Goal: Information Seeking & Learning: Learn about a topic

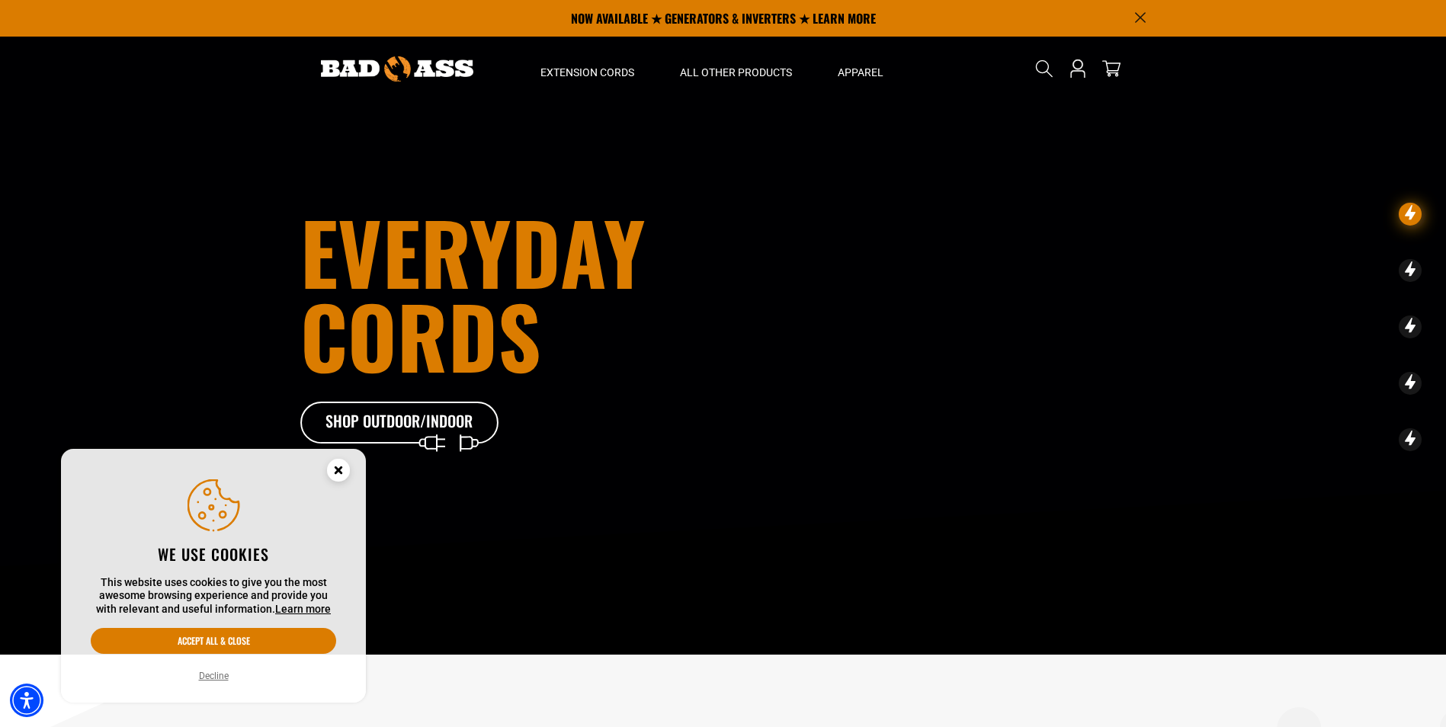
click at [344, 470] on circle "Cookie Consent" at bounding box center [338, 470] width 23 height 23
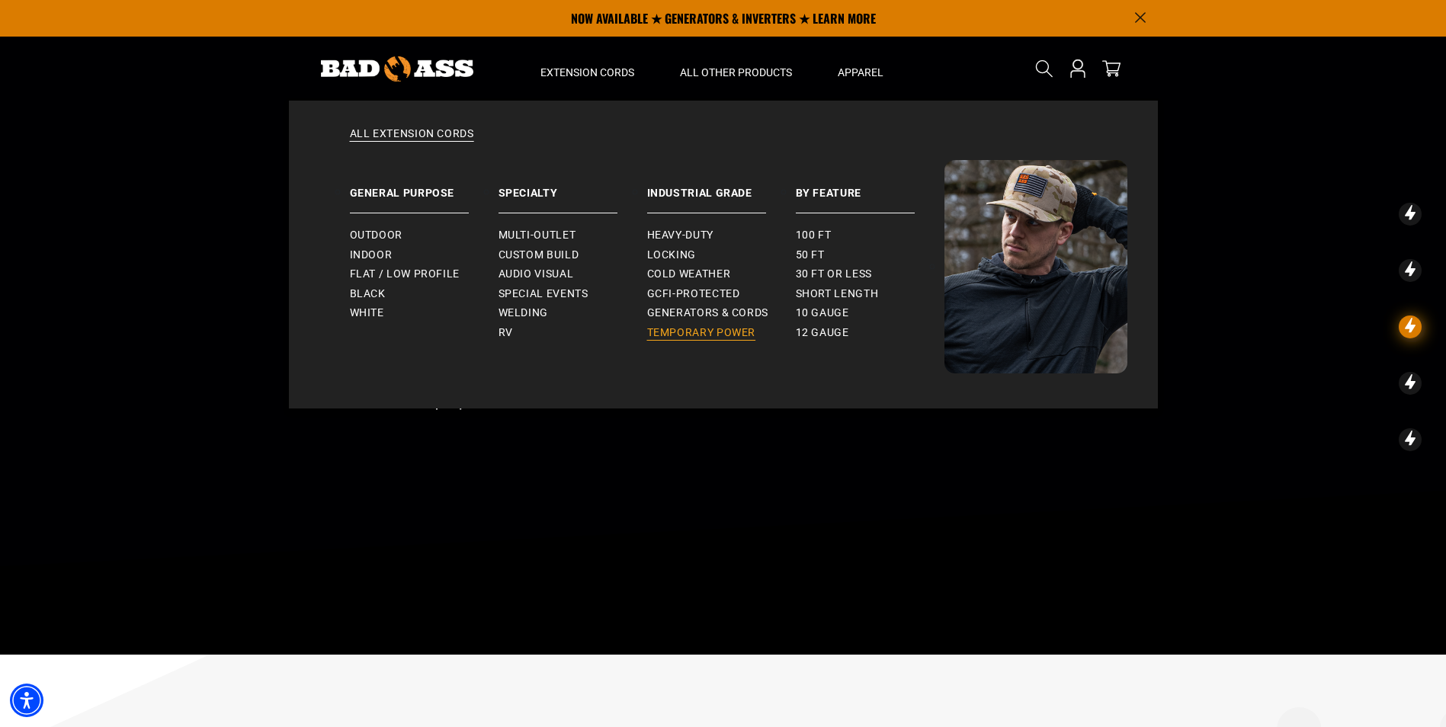
click at [740, 330] on span "Temporary Power" at bounding box center [701, 333] width 109 height 14
click at [711, 311] on span "Generators & Cords" at bounding box center [708, 313] width 122 height 14
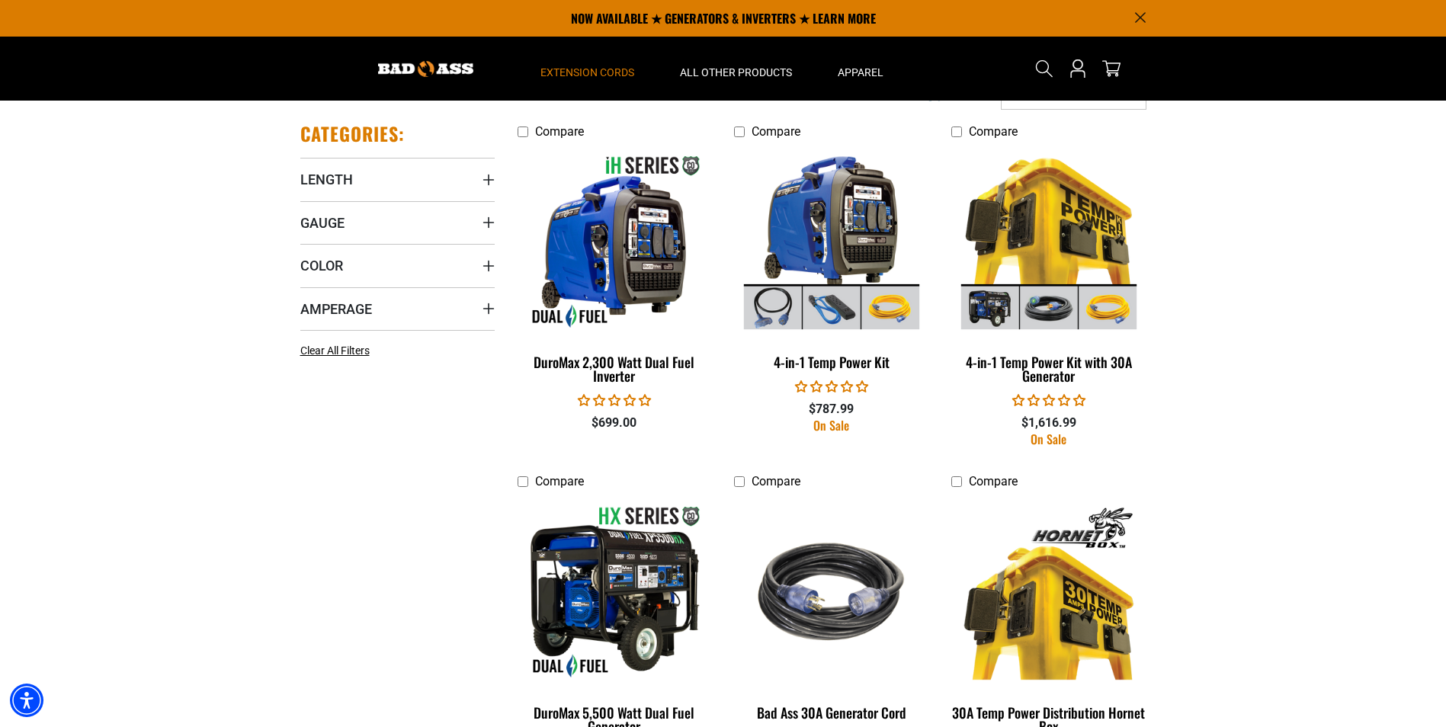
scroll to position [762, 0]
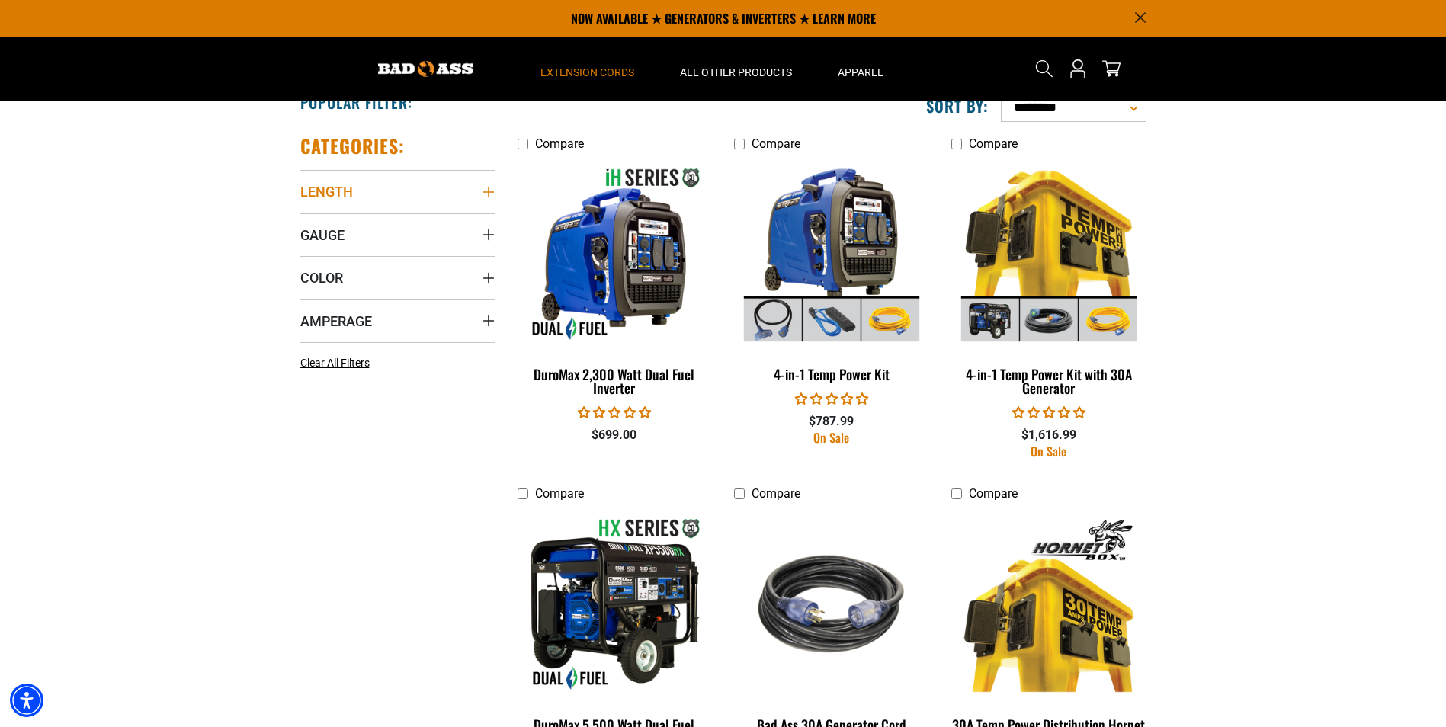
click at [487, 187] on icon "Length" at bounding box center [489, 192] width 12 height 12
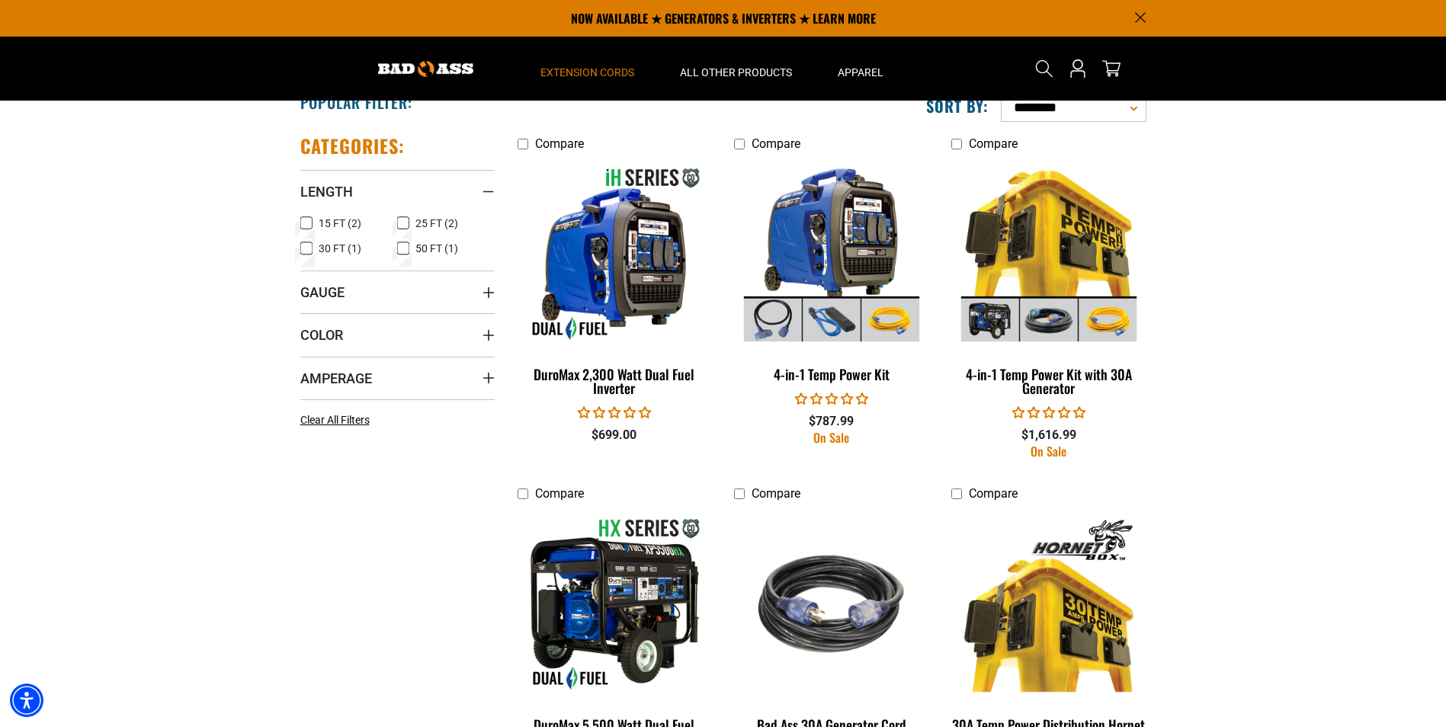
click at [407, 249] on icon at bounding box center [403, 249] width 12 height 20
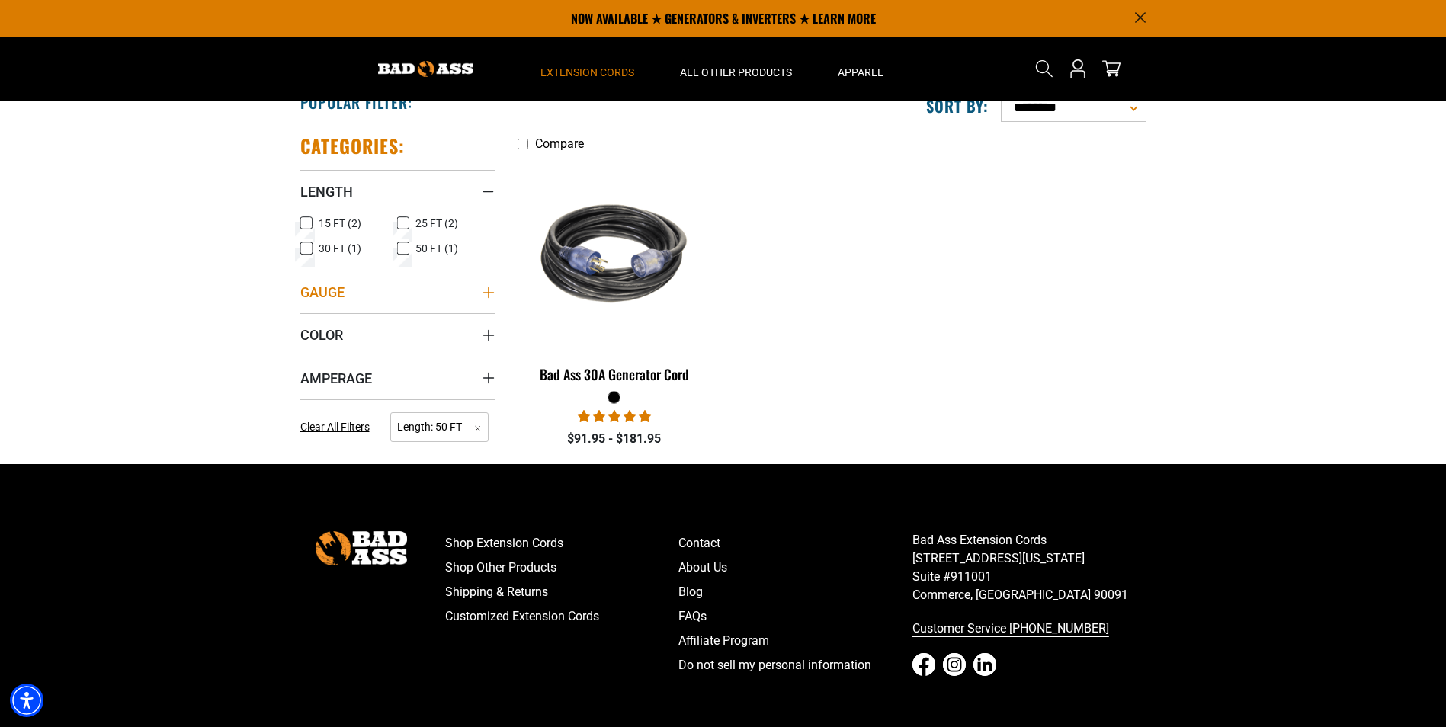
click at [486, 295] on icon "Gauge" at bounding box center [489, 293] width 12 height 12
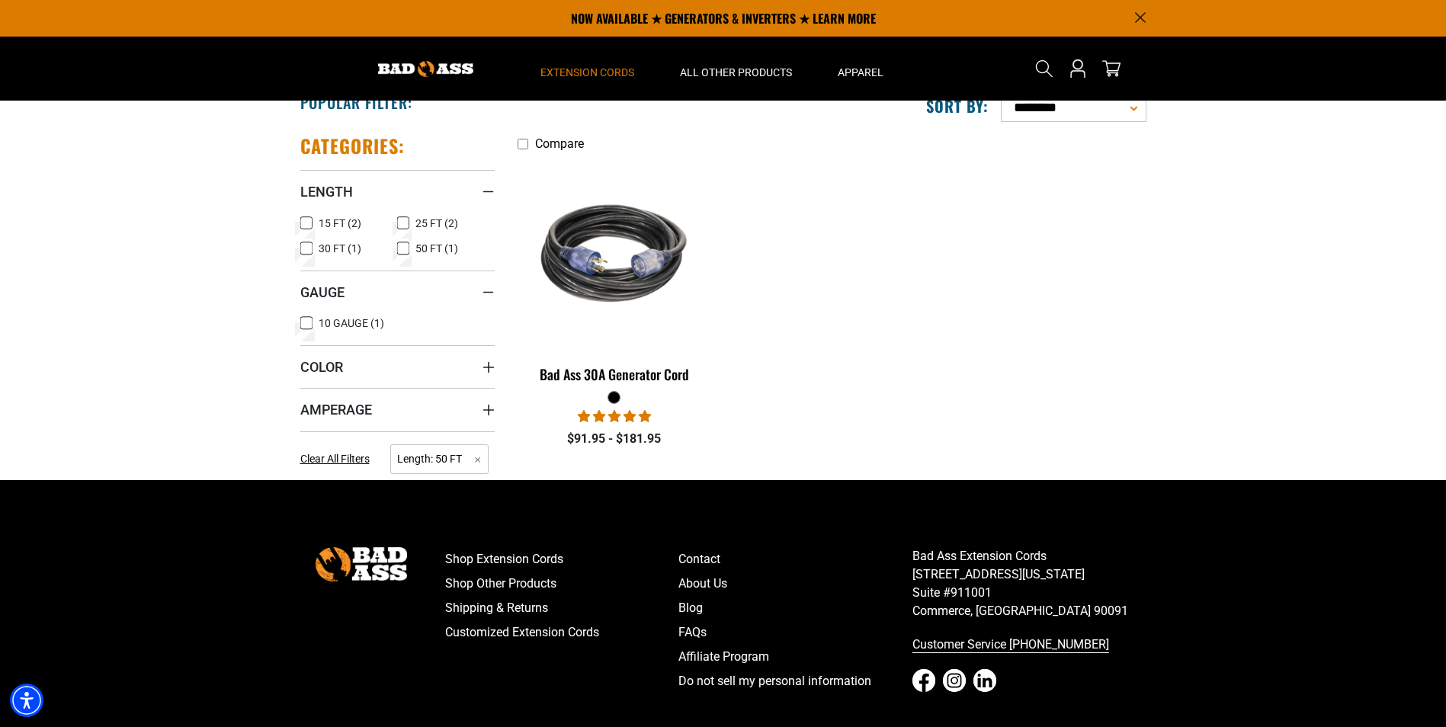
click at [310, 325] on icon at bounding box center [306, 323] width 12 height 20
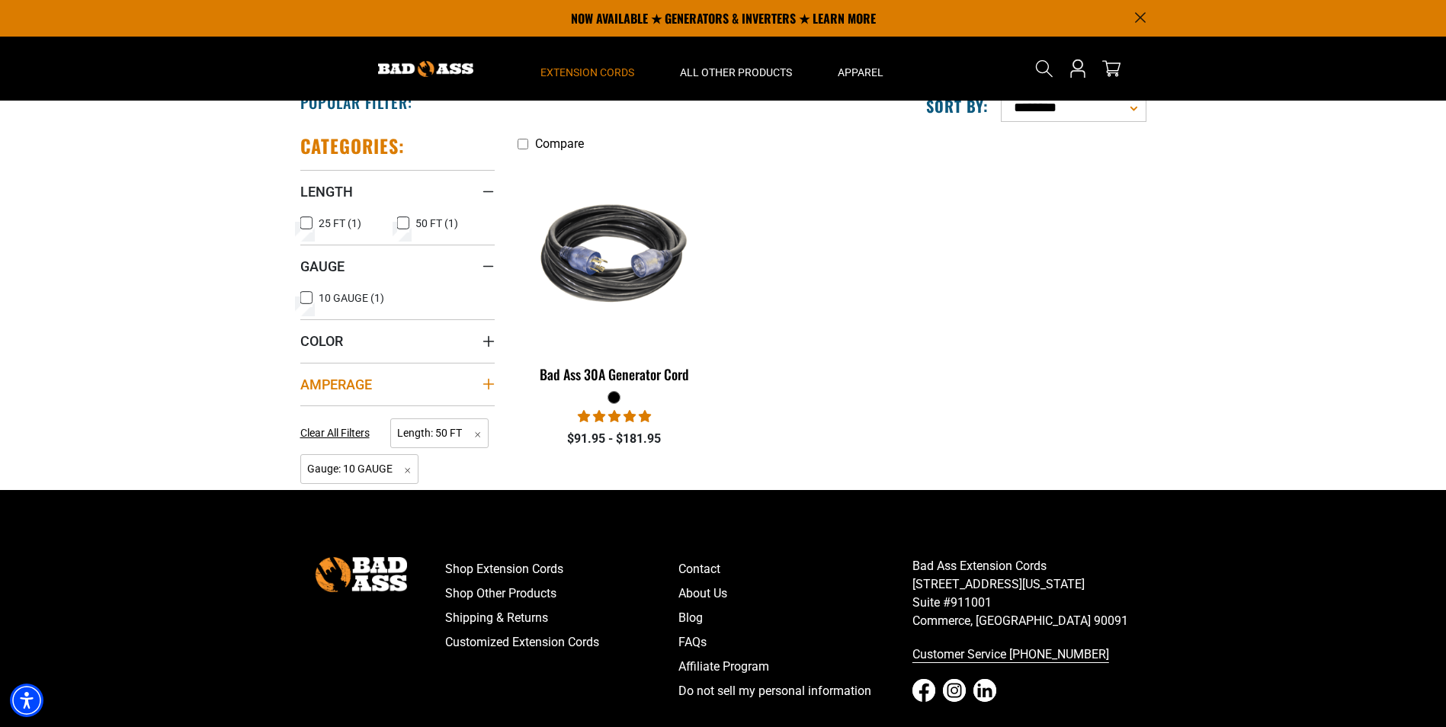
click at [486, 380] on icon "Amperage" at bounding box center [489, 384] width 12 height 12
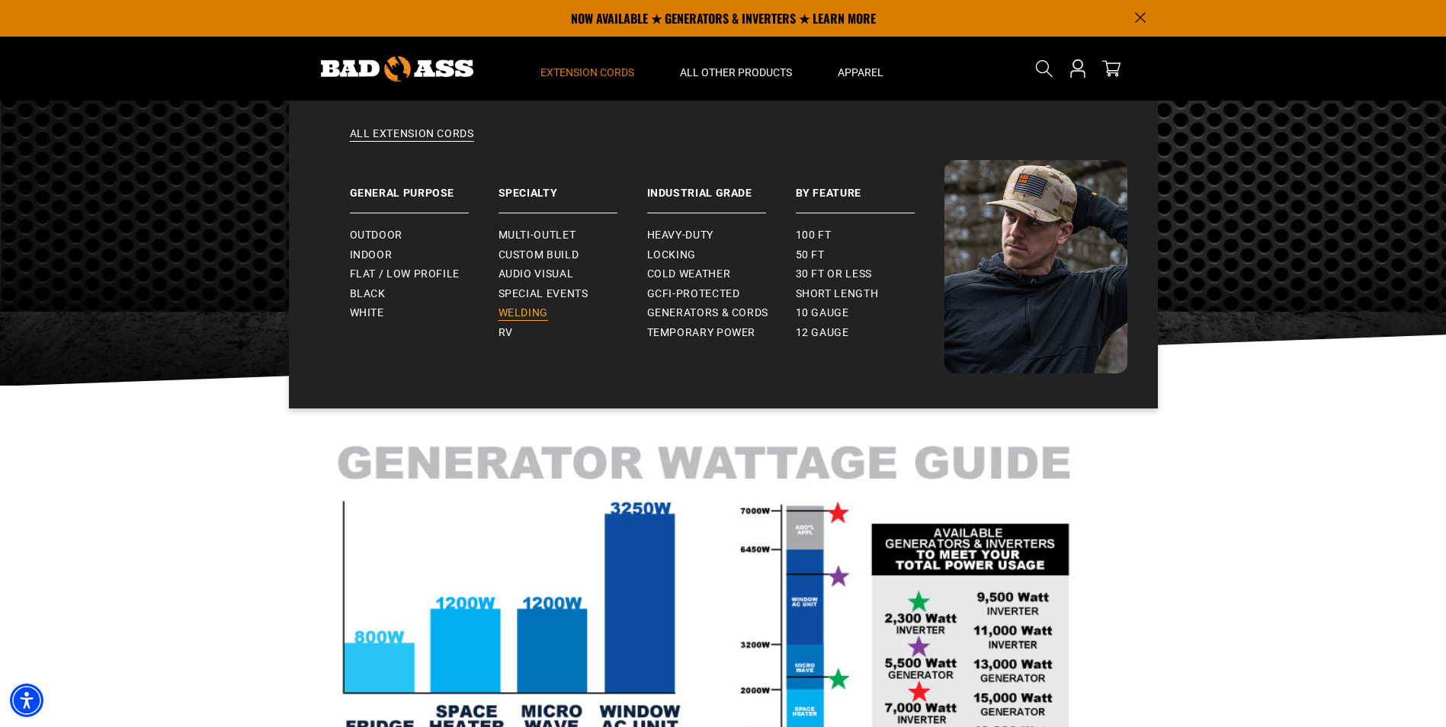
click at [531, 308] on span "Welding" at bounding box center [524, 313] width 50 height 14
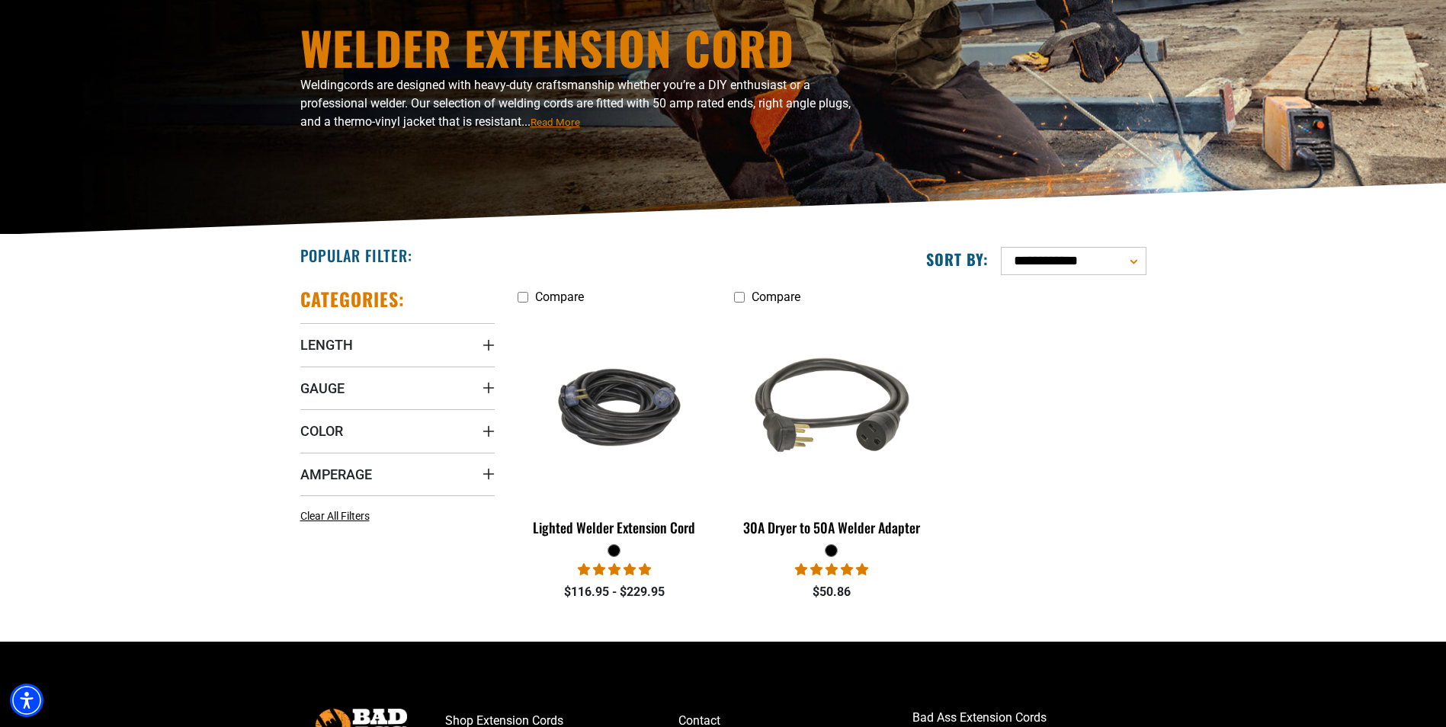
scroll to position [152, 0]
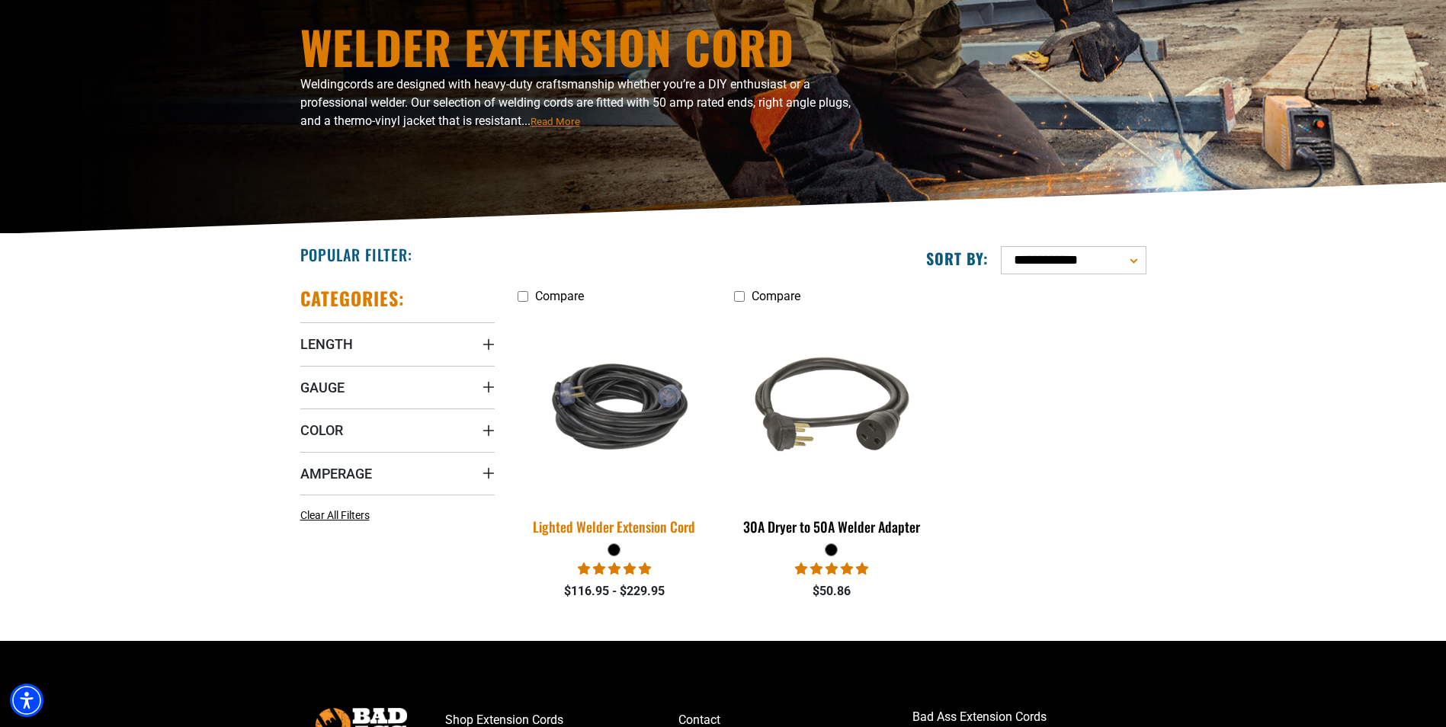
click at [673, 531] on div "Lighted Welder Extension Cord" at bounding box center [615, 527] width 194 height 14
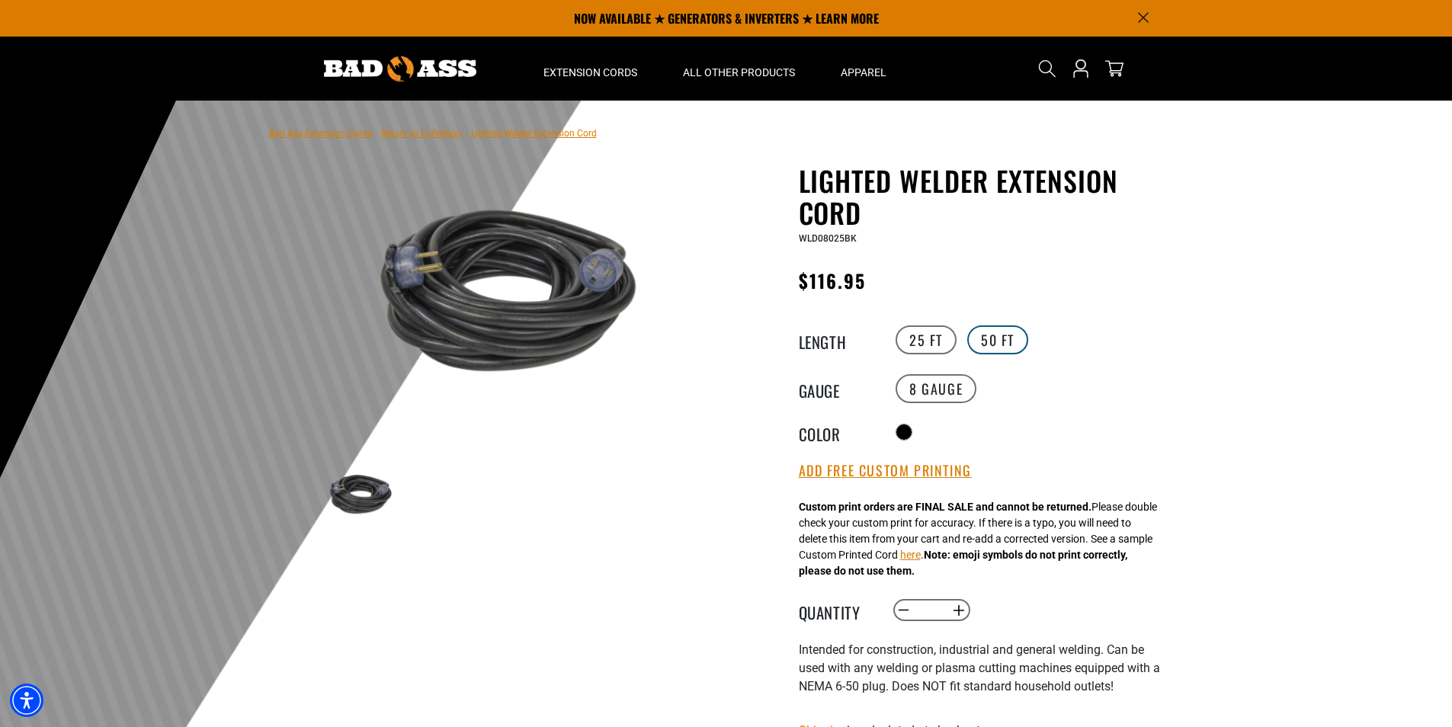
click at [990, 338] on label "50 FT" at bounding box center [997, 340] width 61 height 29
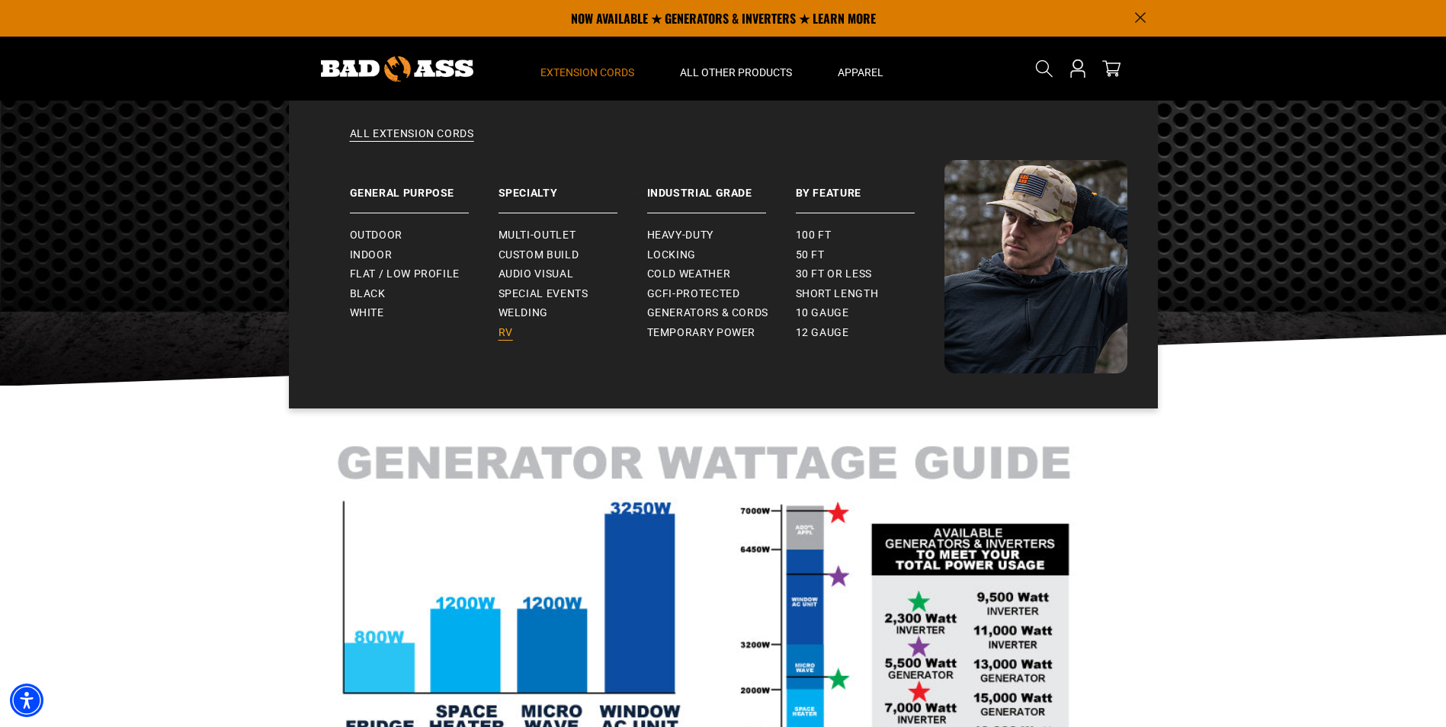
click at [501, 335] on span "RV" at bounding box center [506, 333] width 14 height 14
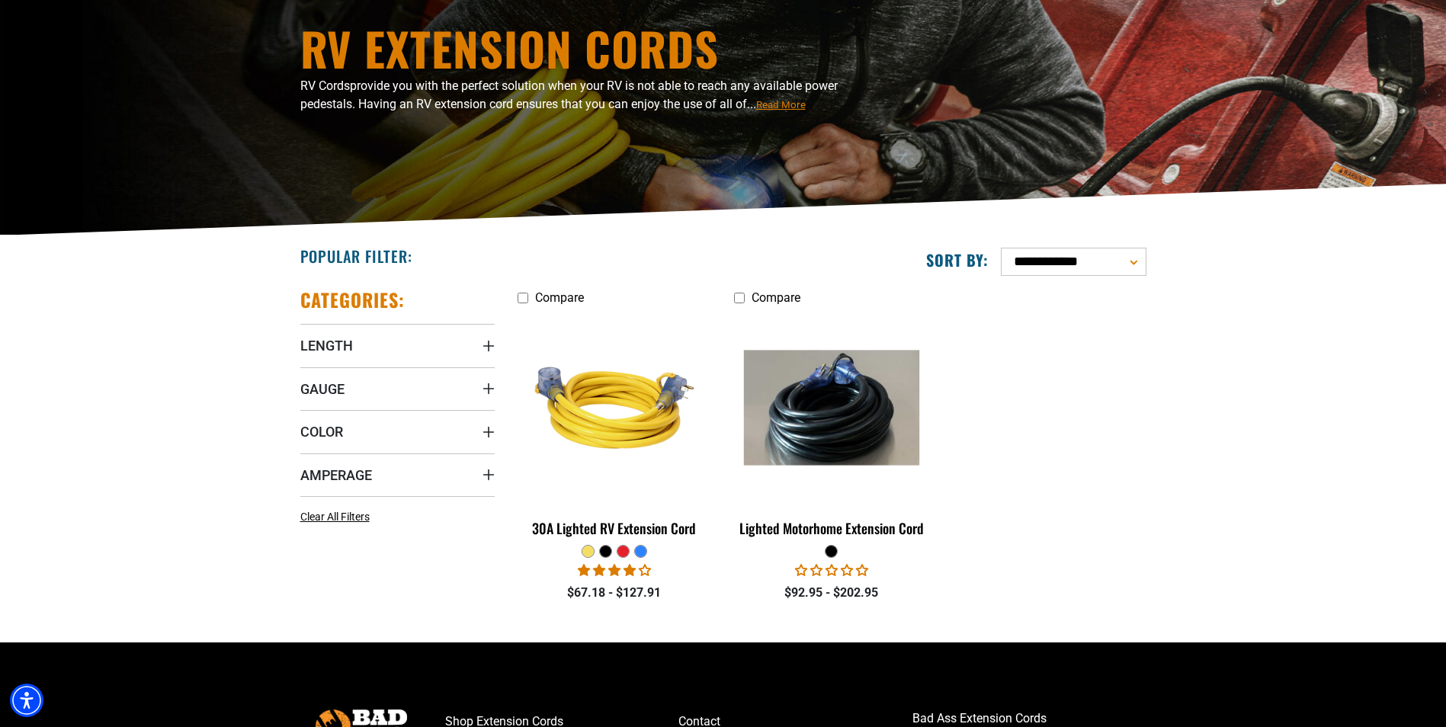
scroll to position [152, 0]
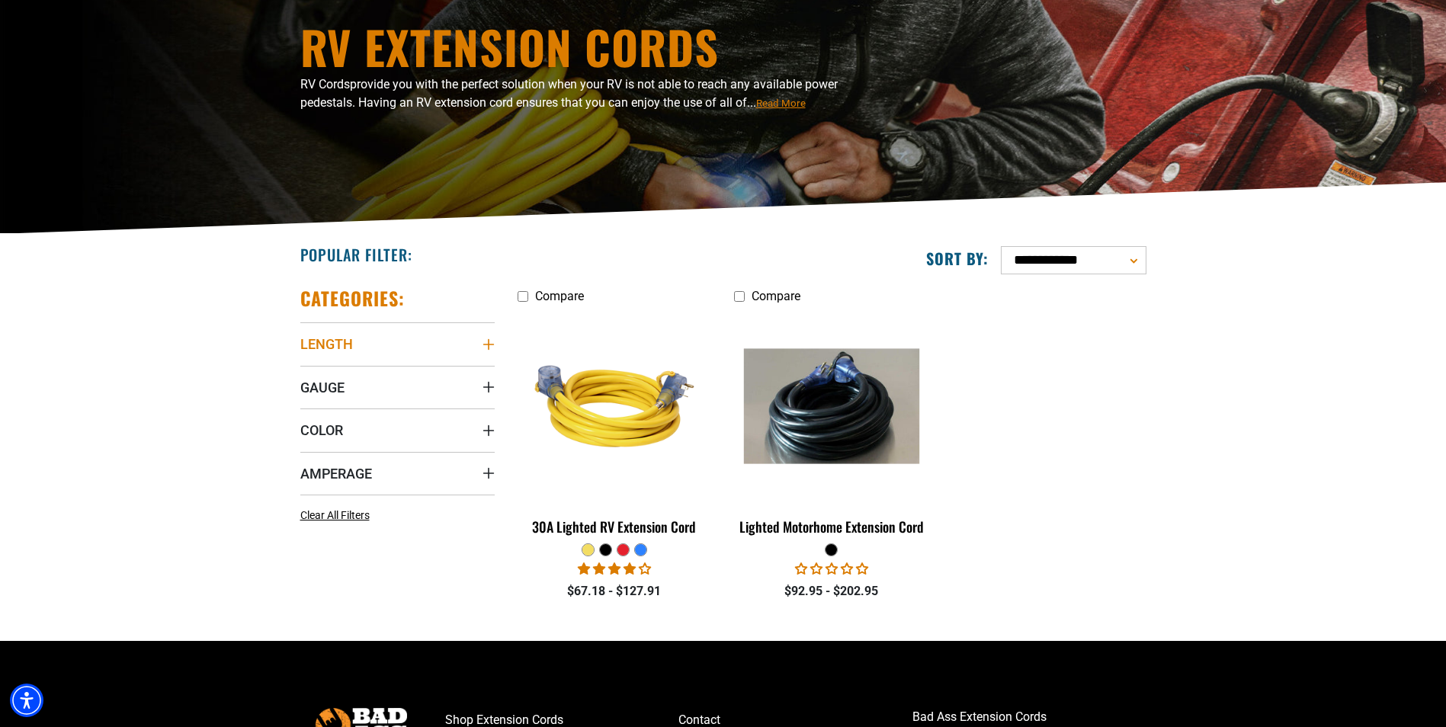
click at [492, 342] on icon "Length" at bounding box center [489, 344] width 12 height 12
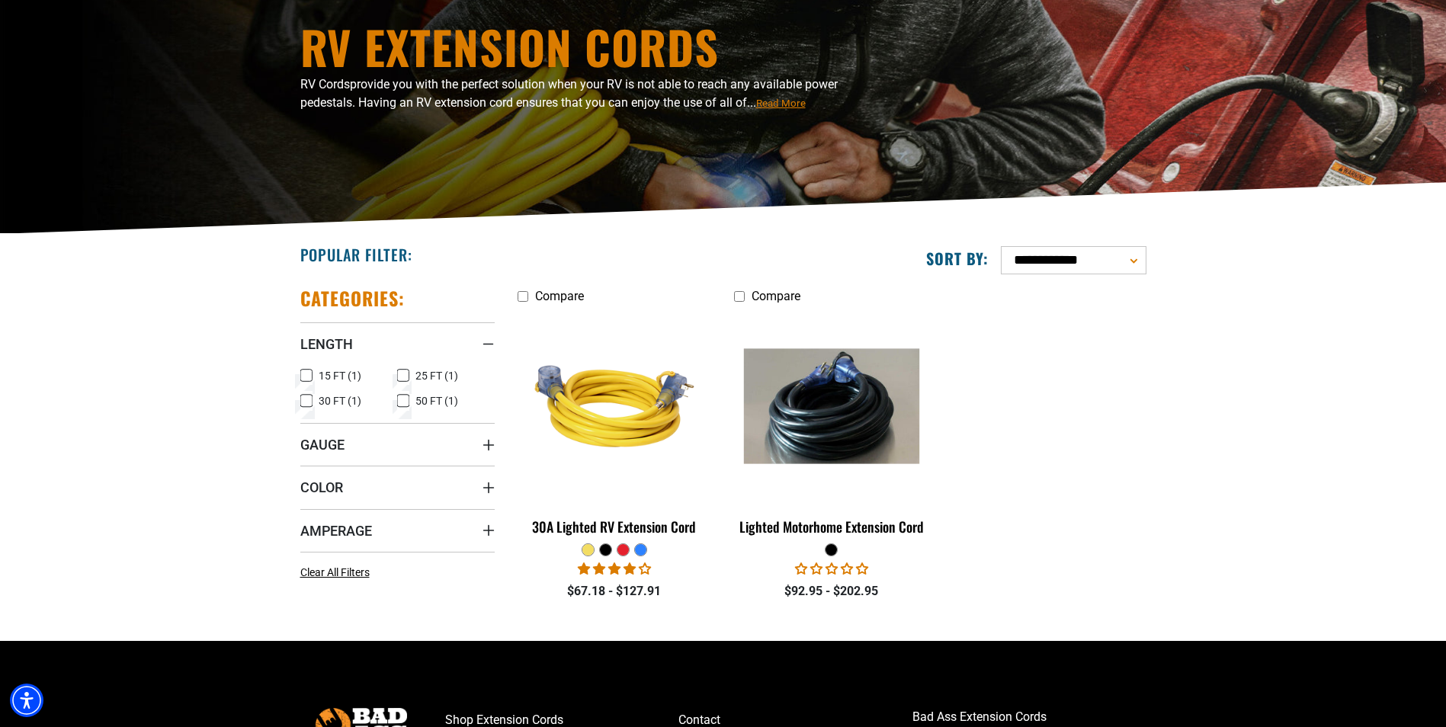
click at [405, 399] on icon at bounding box center [403, 401] width 12 height 20
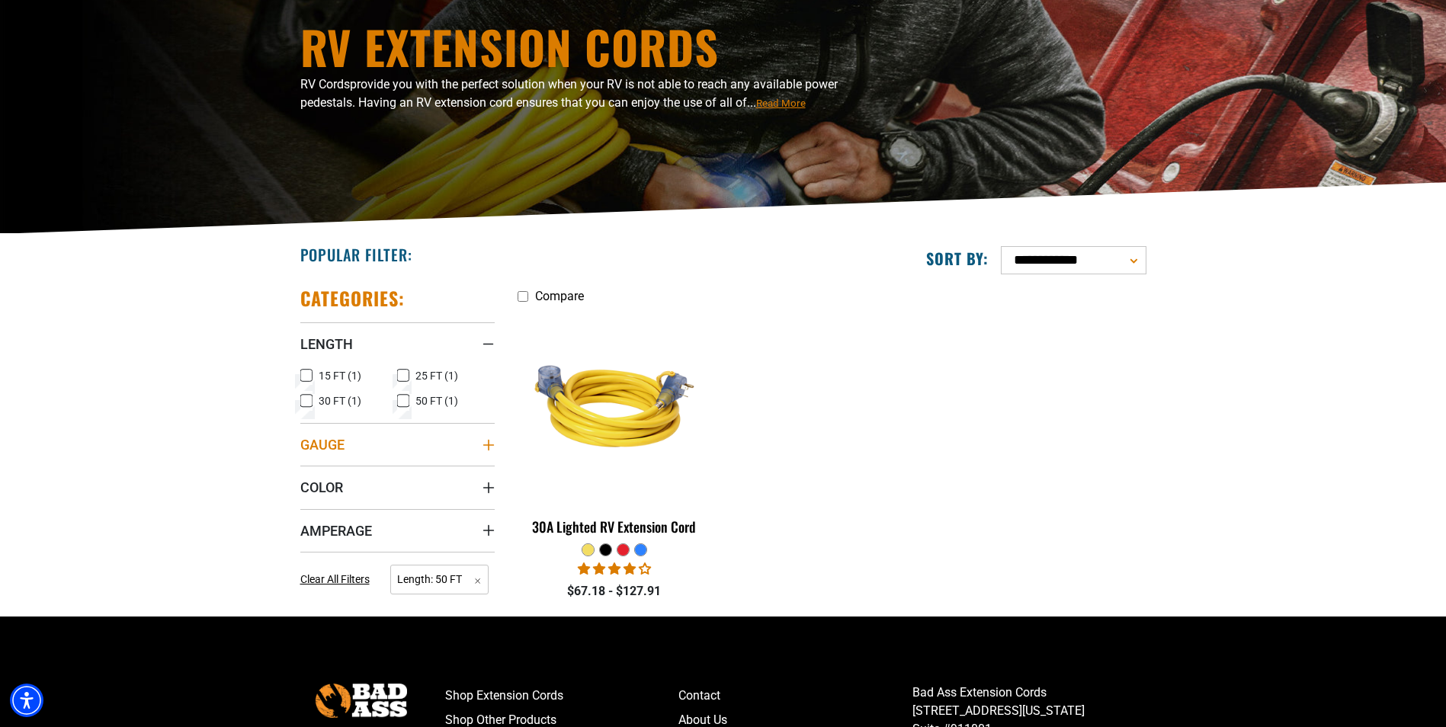
click at [486, 445] on icon "Gauge" at bounding box center [488, 444] width 11 height 11
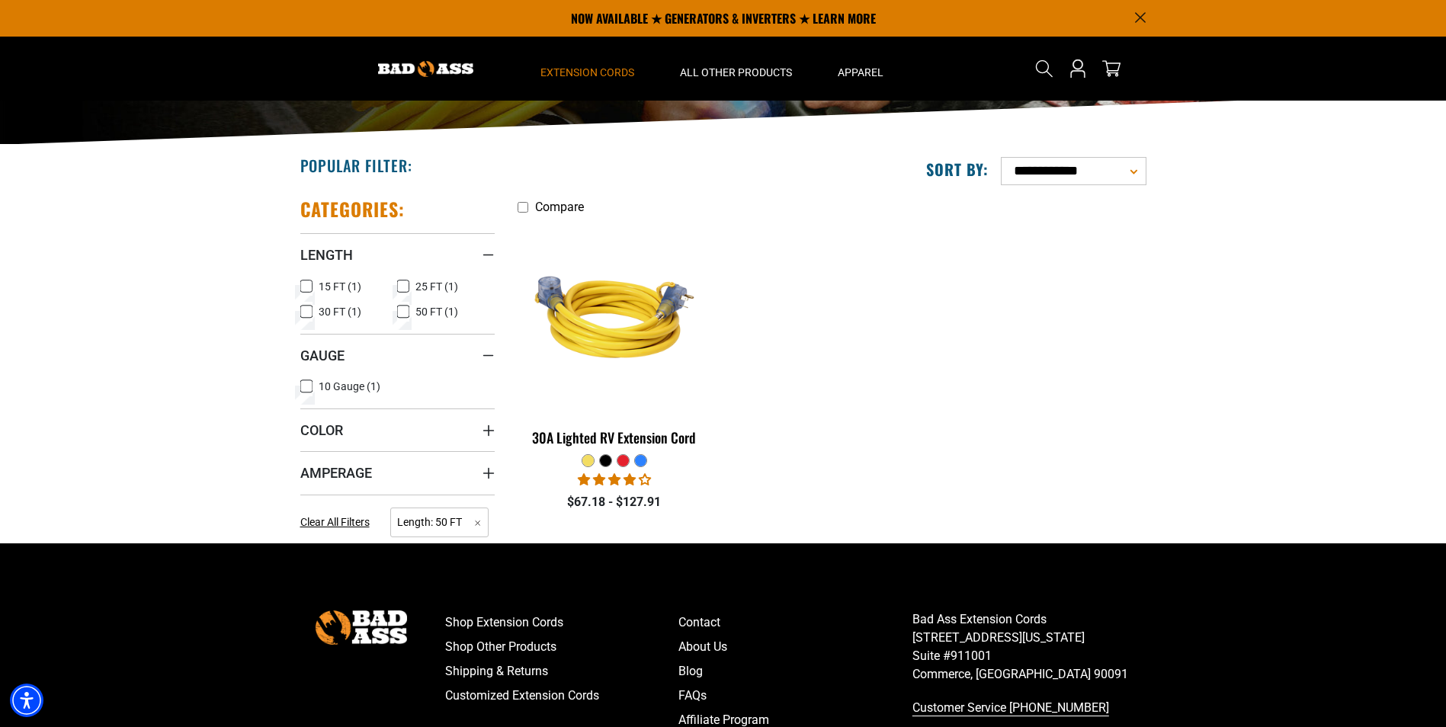
scroll to position [76, 0]
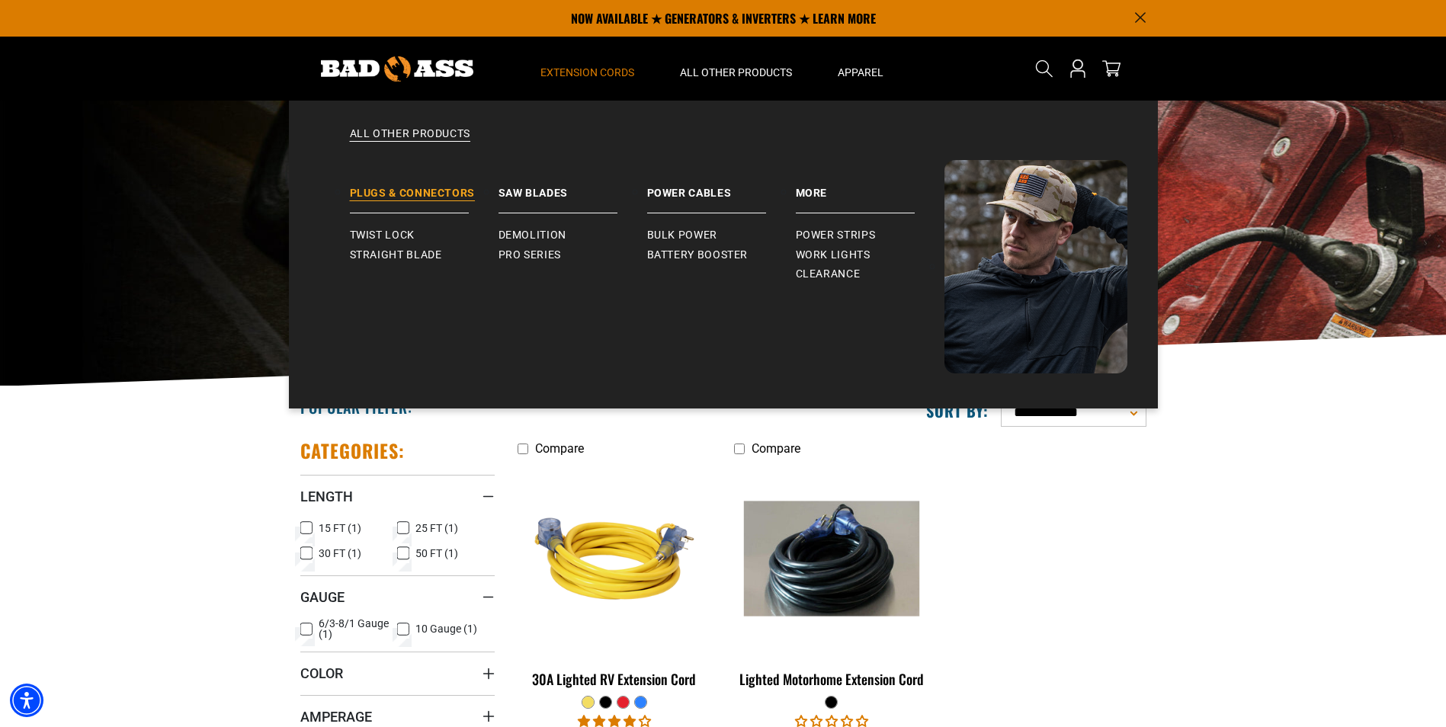
click at [408, 194] on link "Plugs & Connectors" at bounding box center [424, 186] width 149 height 53
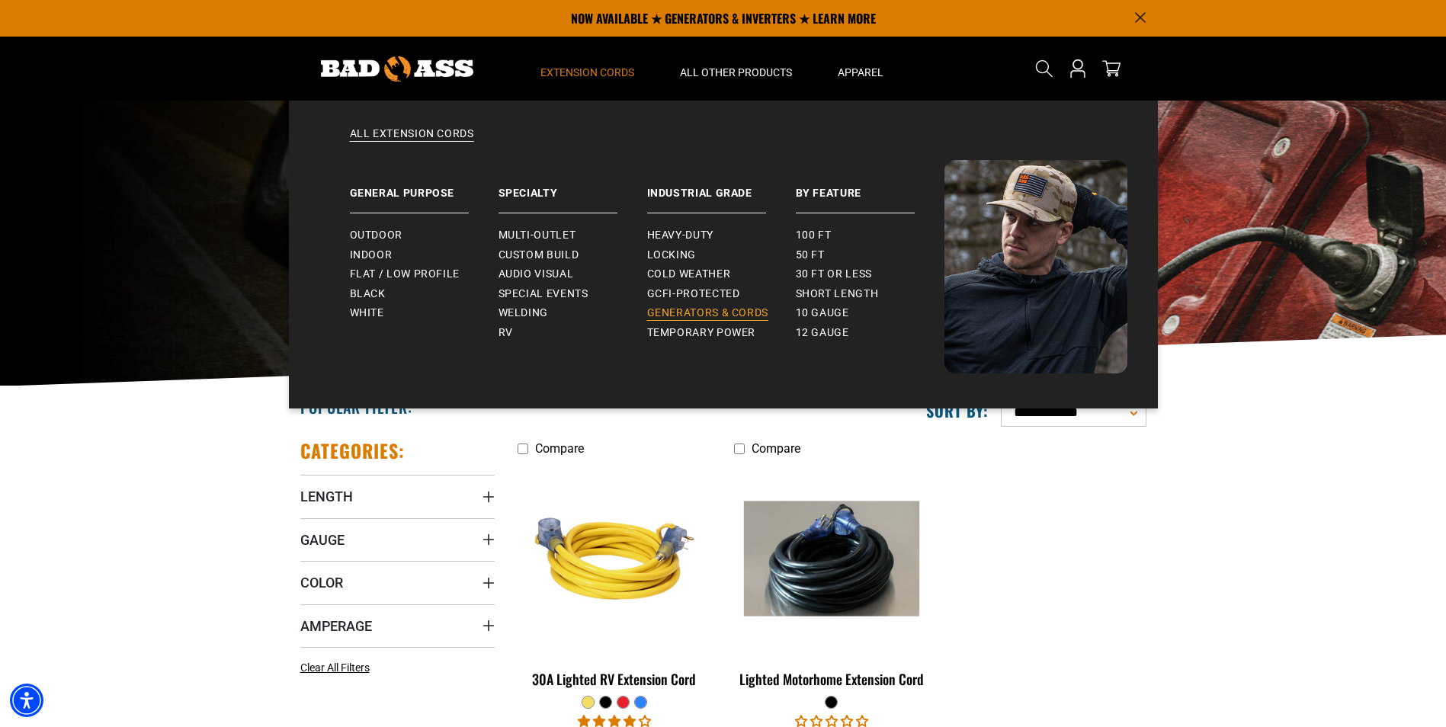
click at [711, 313] on span "Generators & Cords" at bounding box center [708, 313] width 122 height 14
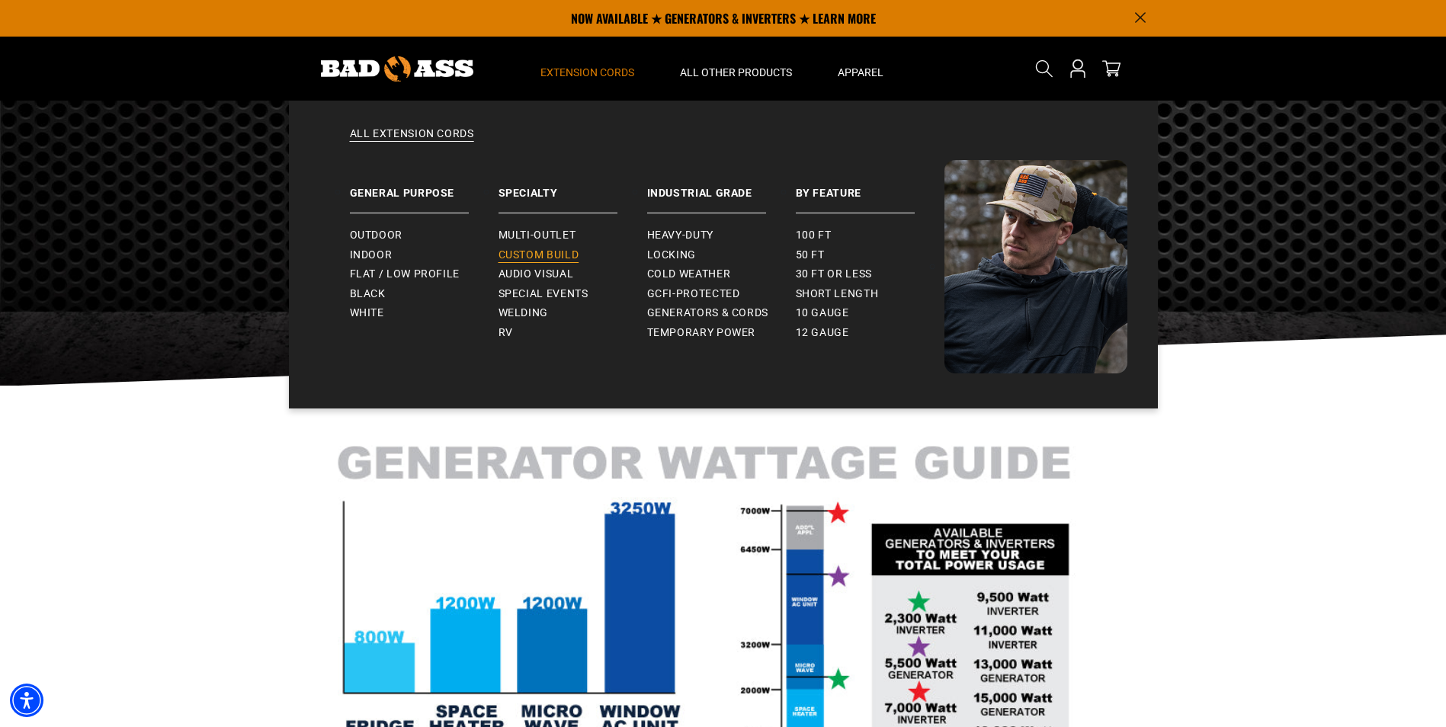
click at [560, 258] on span "Custom Build" at bounding box center [539, 256] width 81 height 14
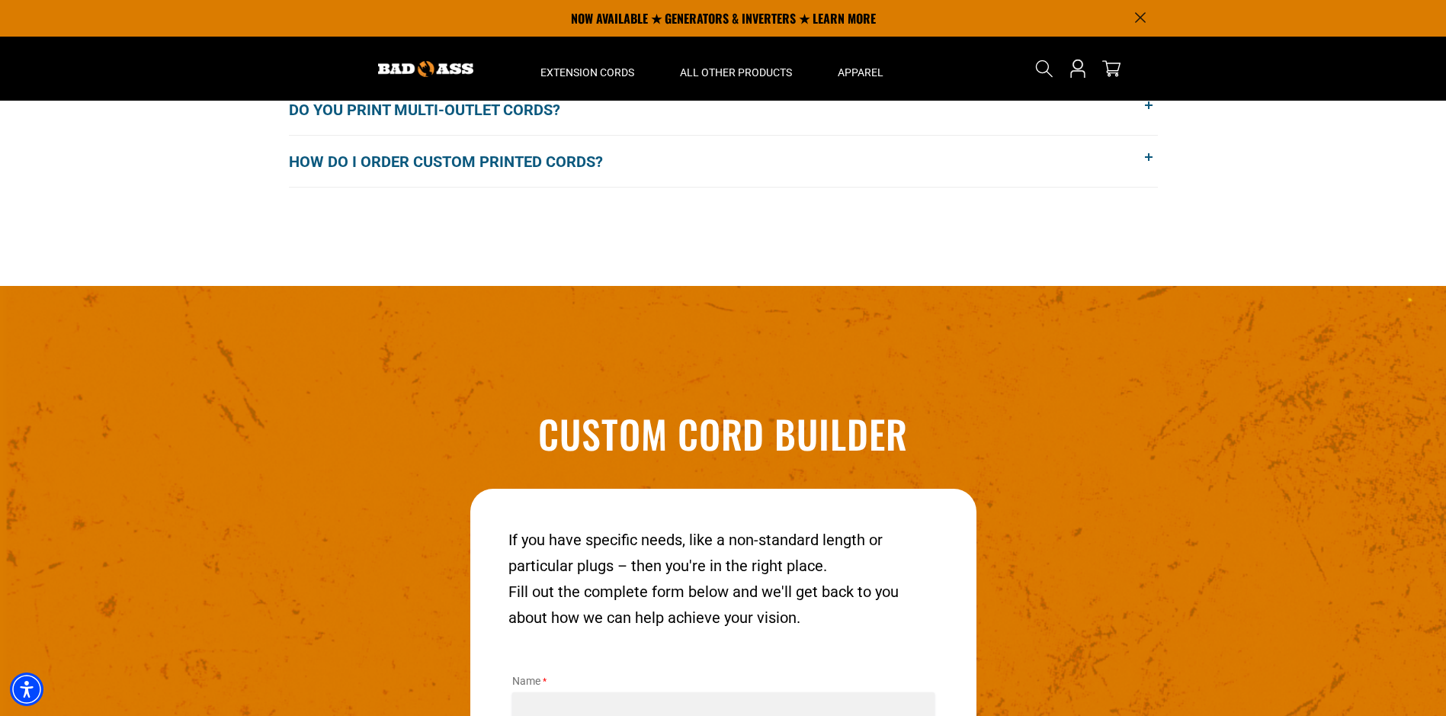
scroll to position [1587, 0]
